Goal: Information Seeking & Learning: Learn about a topic

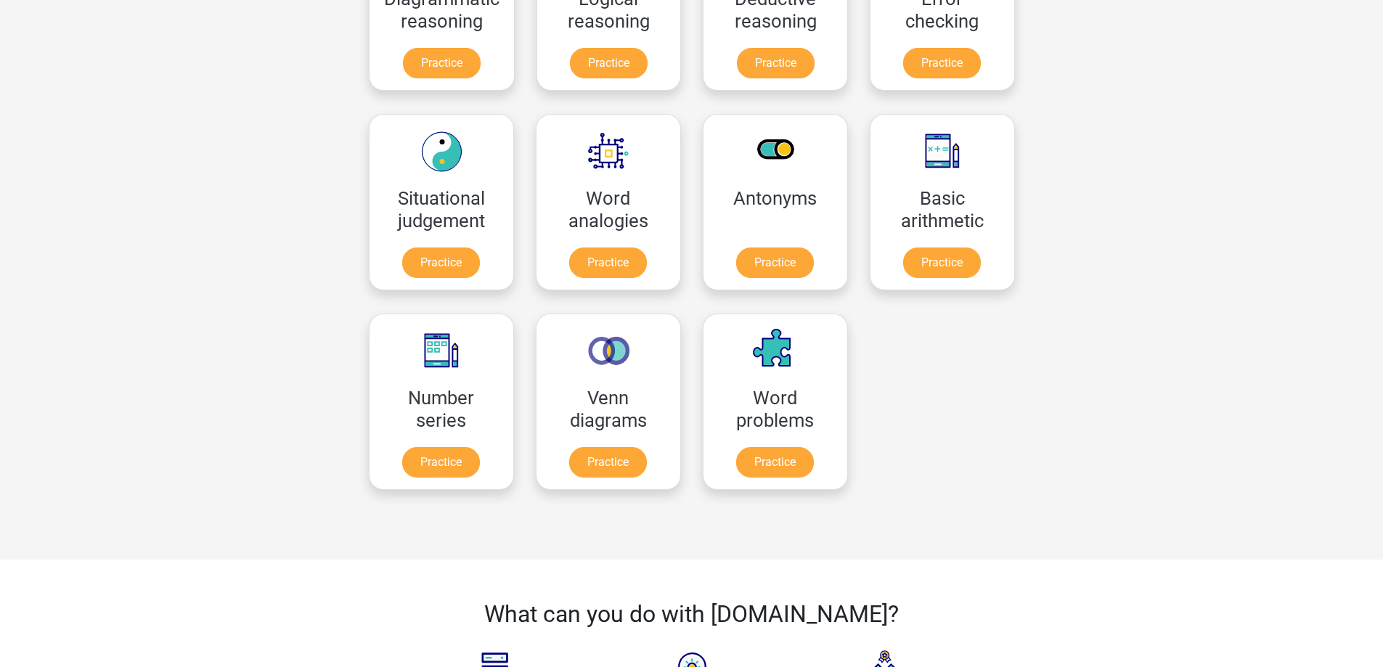
scroll to position [509, 0]
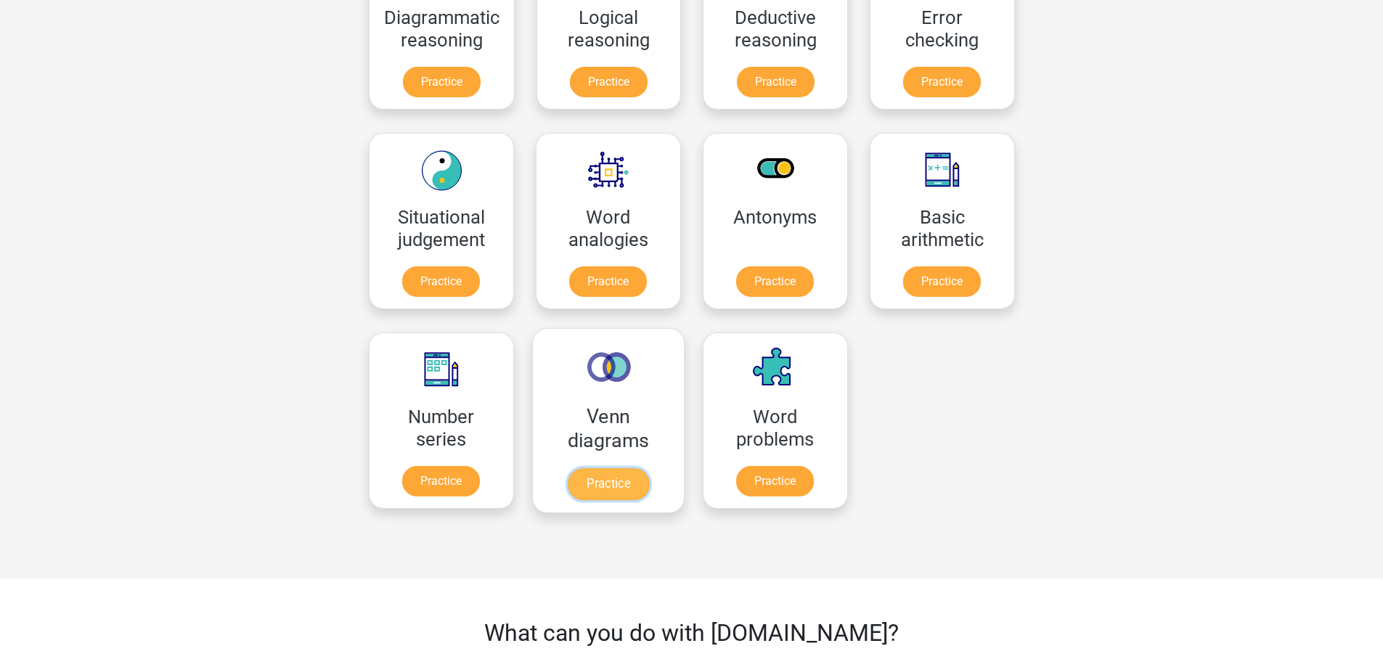
click at [639, 485] on link "Practice" at bounding box center [607, 484] width 81 height 32
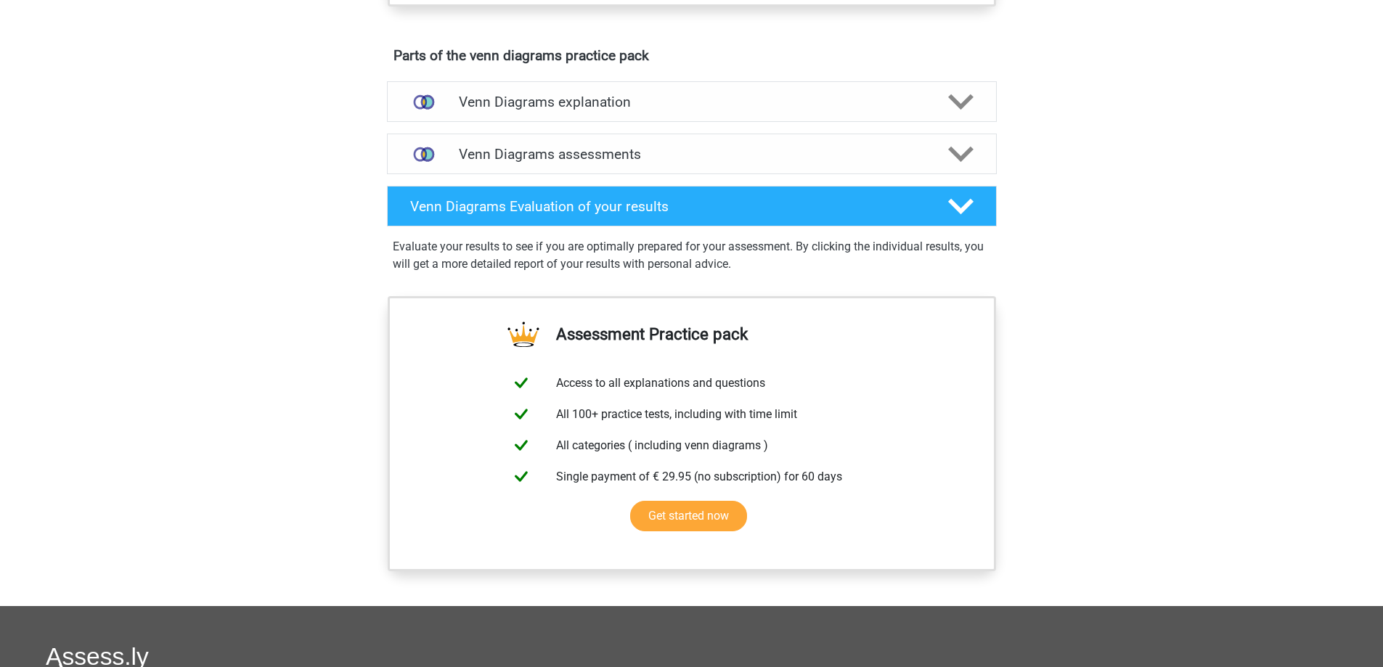
scroll to position [775, 0]
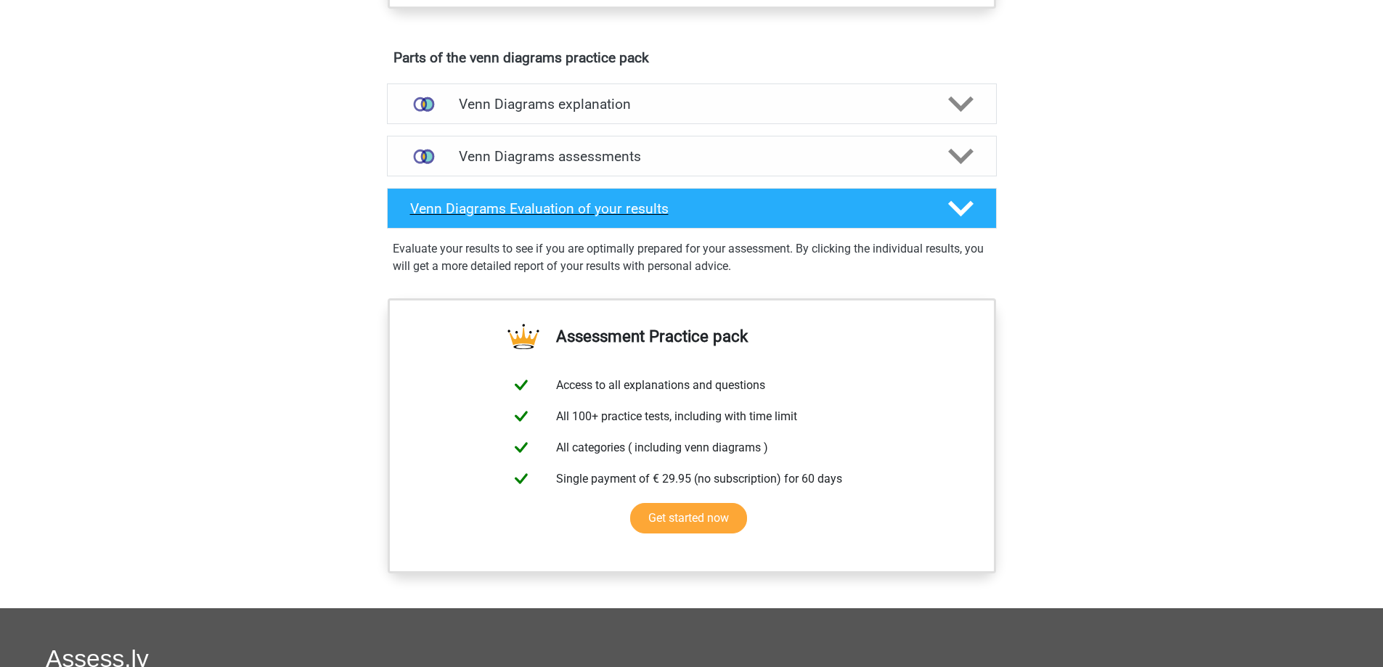
click at [878, 213] on h4 "Venn Diagrams Evaluation of your results" at bounding box center [667, 208] width 515 height 17
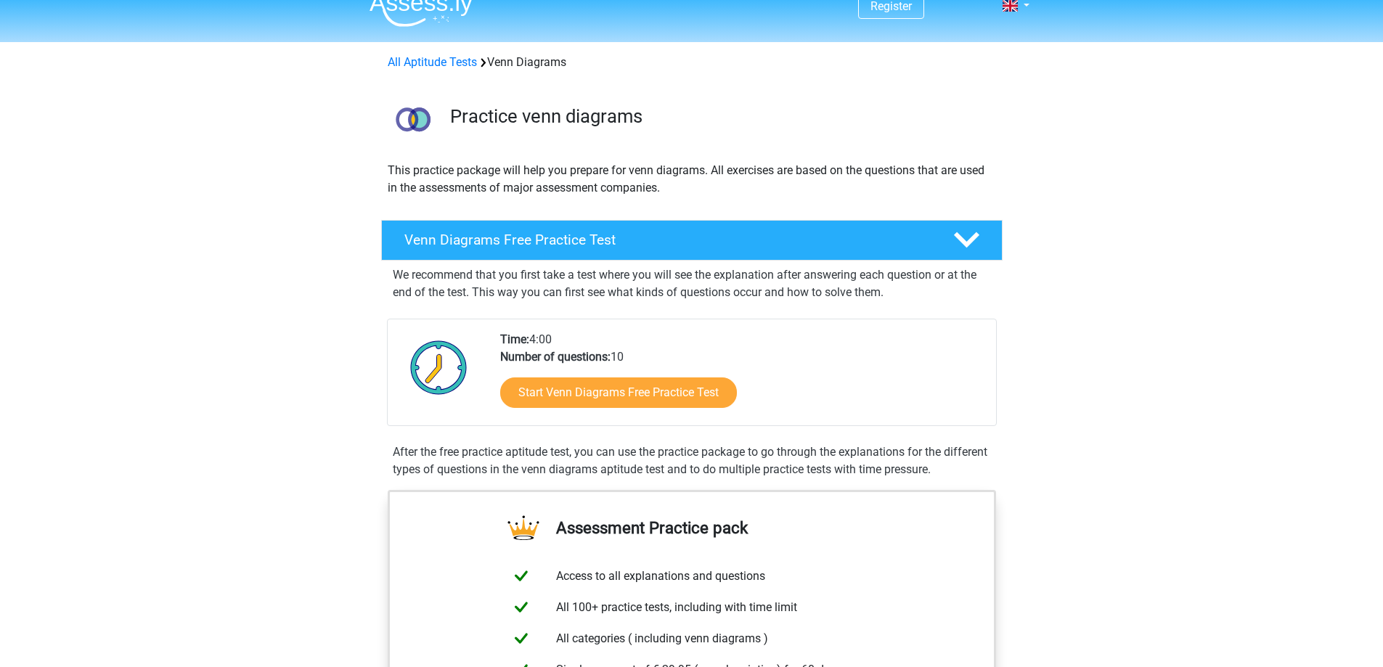
scroll to position [0, 0]
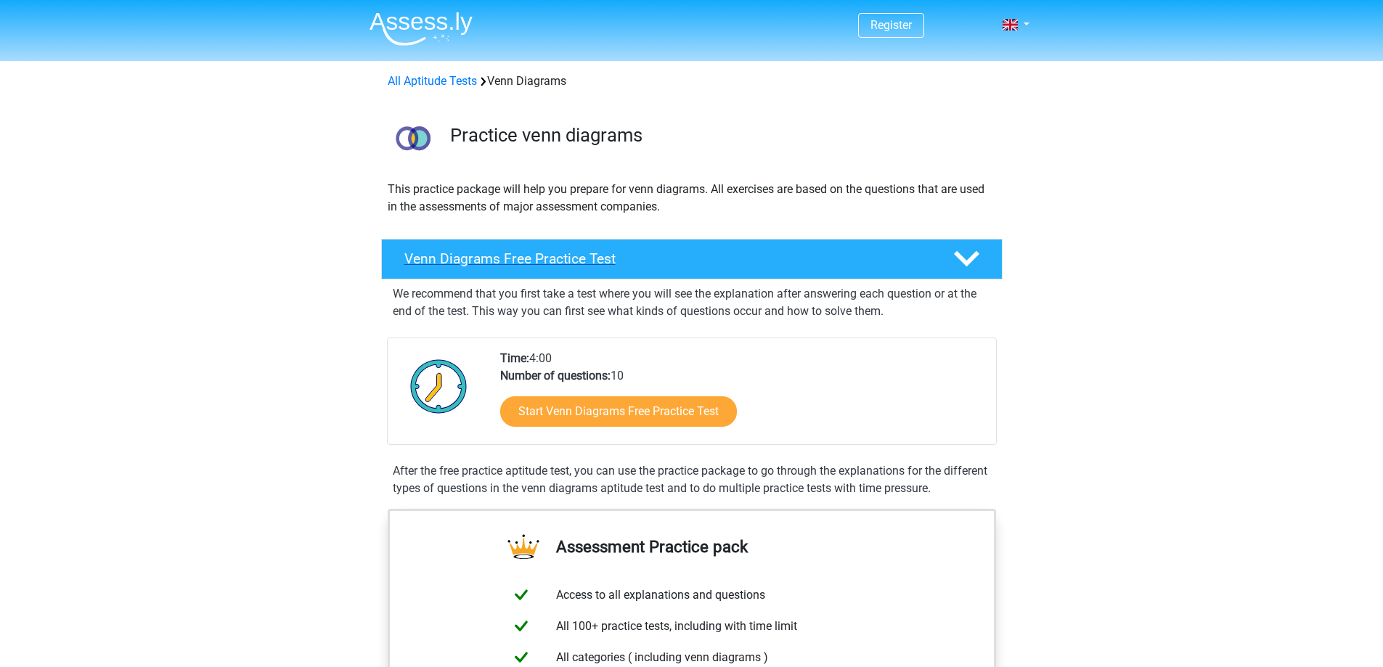
click at [963, 256] on icon at bounding box center [966, 258] width 25 height 25
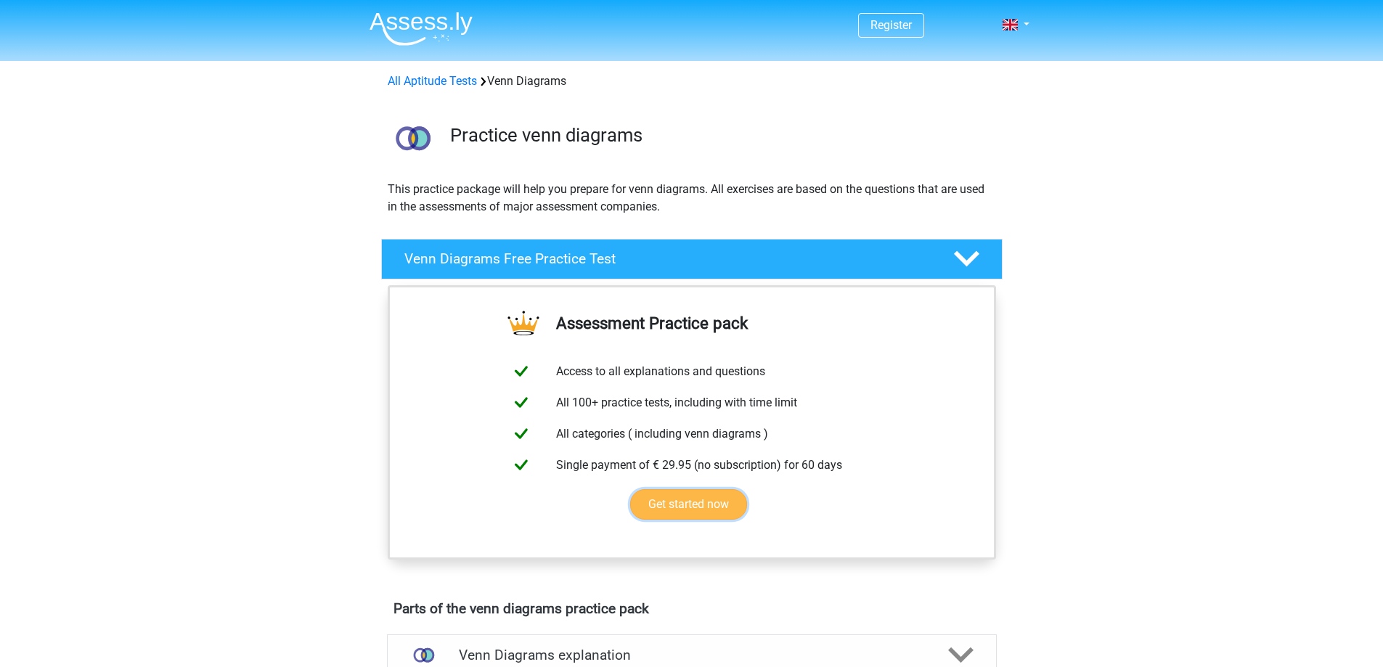
click at [691, 513] on link "Get started now" at bounding box center [688, 504] width 117 height 30
